Goal: Information Seeking & Learning: Learn about a topic

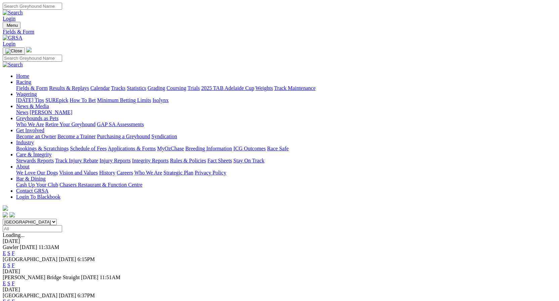
click at [15, 299] on link "F" at bounding box center [13, 302] width 3 height 6
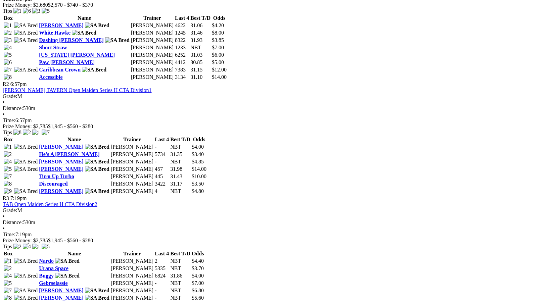
scroll to position [403, 0]
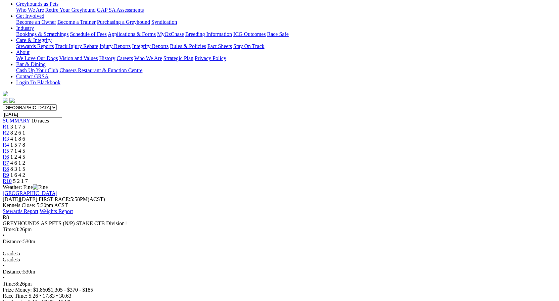
scroll to position [67, 0]
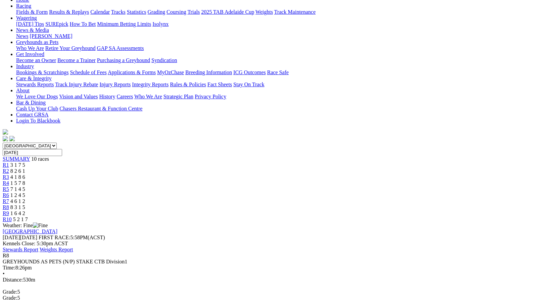
scroll to position [101, 0]
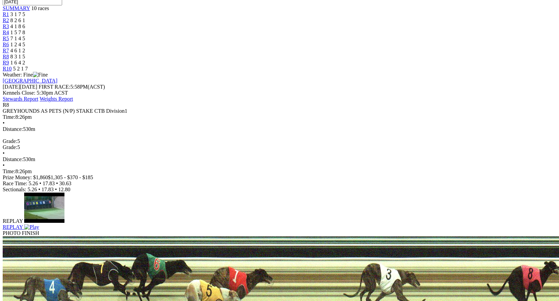
scroll to position [235, 0]
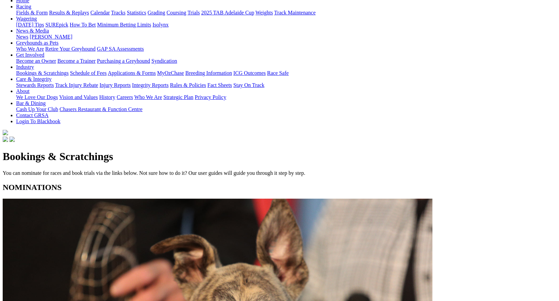
scroll to position [34, 0]
